Goal: Find contact information: Find contact information

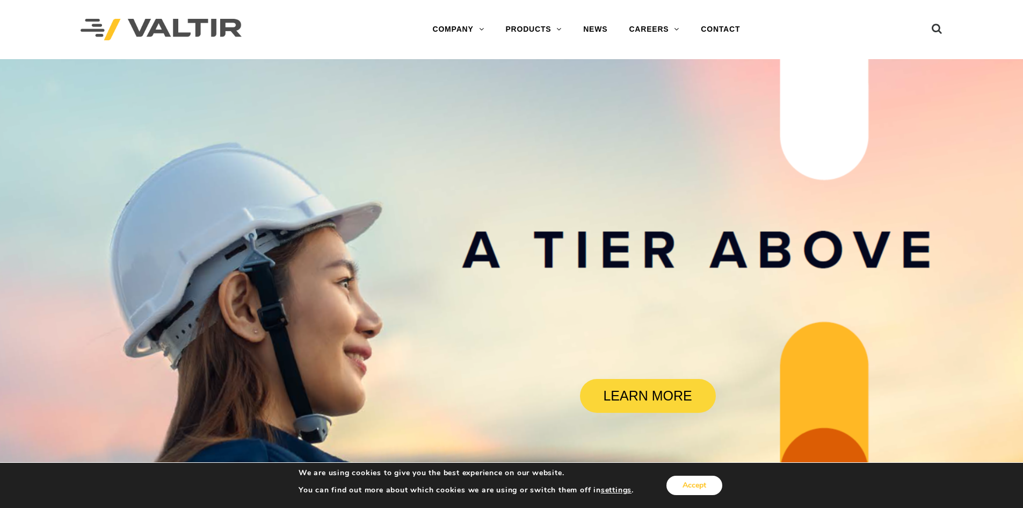
click at [713, 488] on button "Accept" at bounding box center [695, 484] width 56 height 19
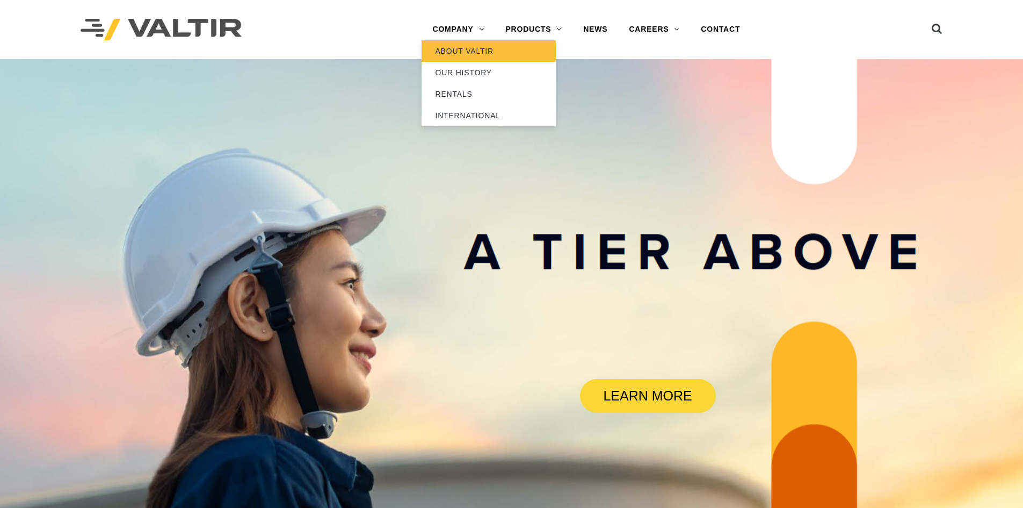
click at [458, 51] on link "ABOUT VALTIR" at bounding box center [489, 50] width 134 height 21
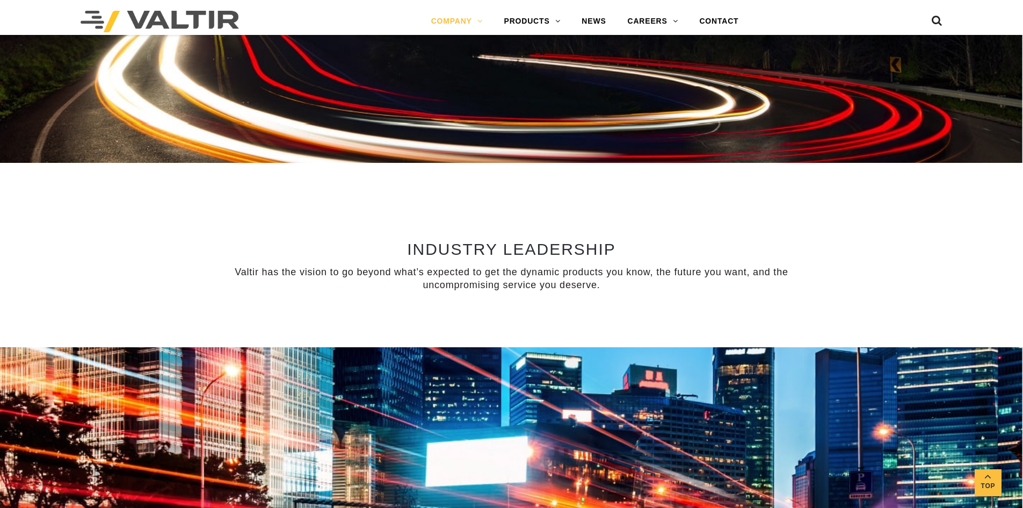
scroll to position [591, 0]
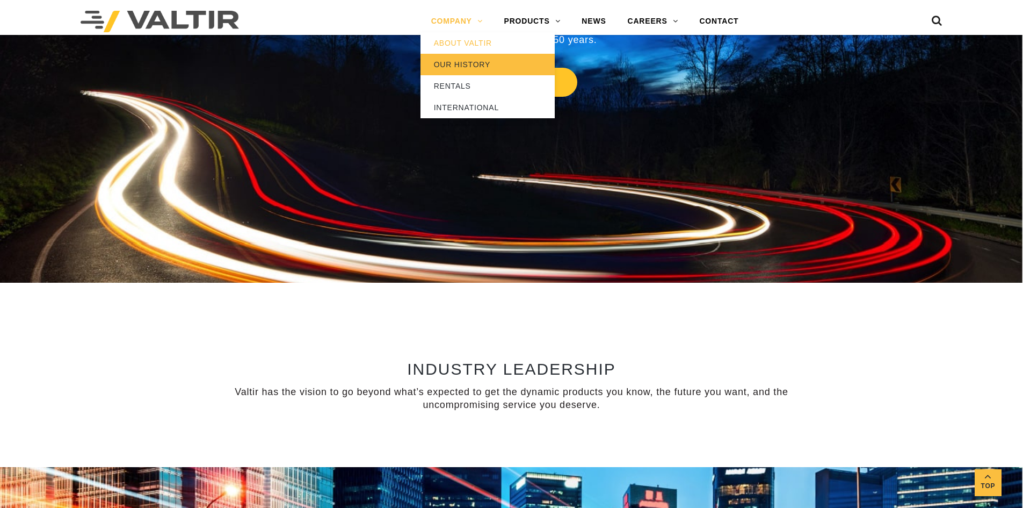
click at [469, 70] on link "OUR HISTORY" at bounding box center [488, 64] width 134 height 21
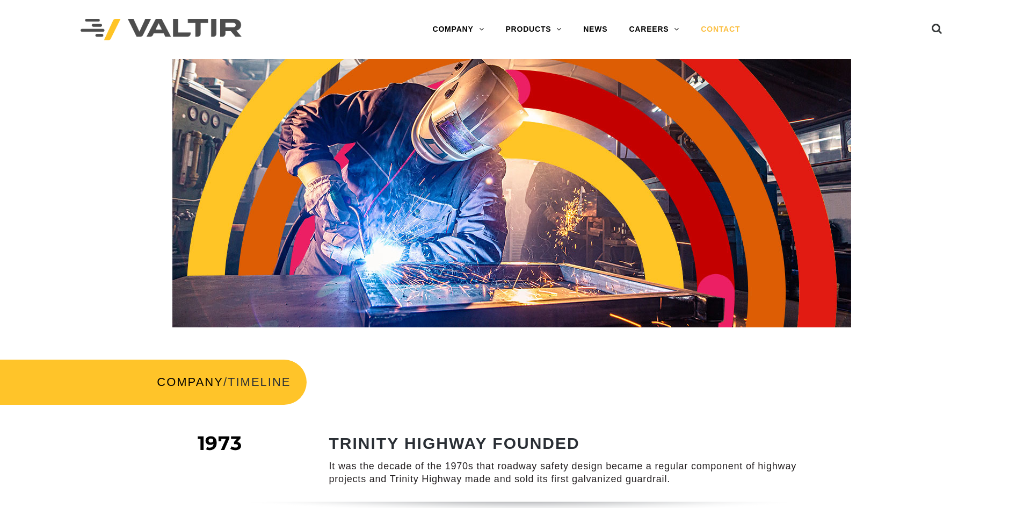
click at [730, 28] on link "CONTACT" at bounding box center [720, 29] width 61 height 21
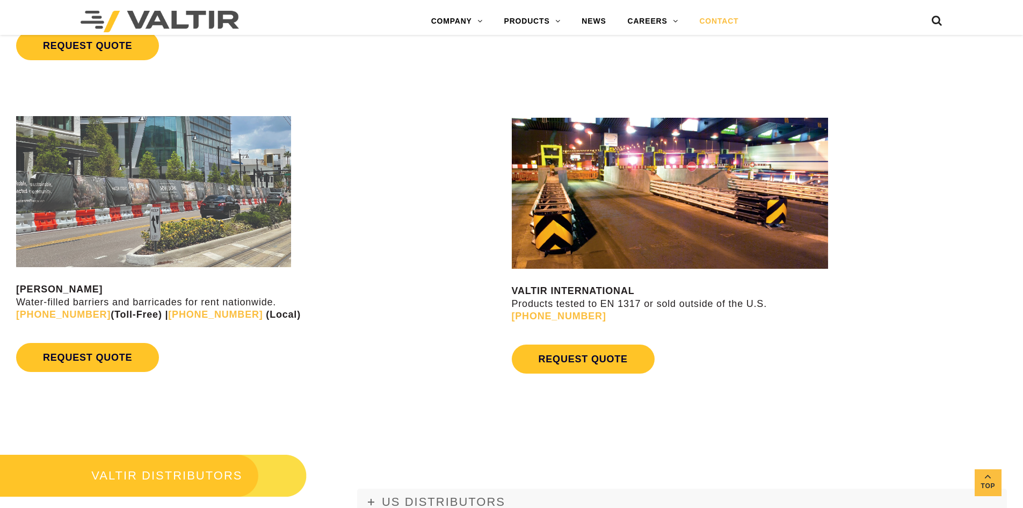
scroll to position [726, 0]
